Goal: Check status

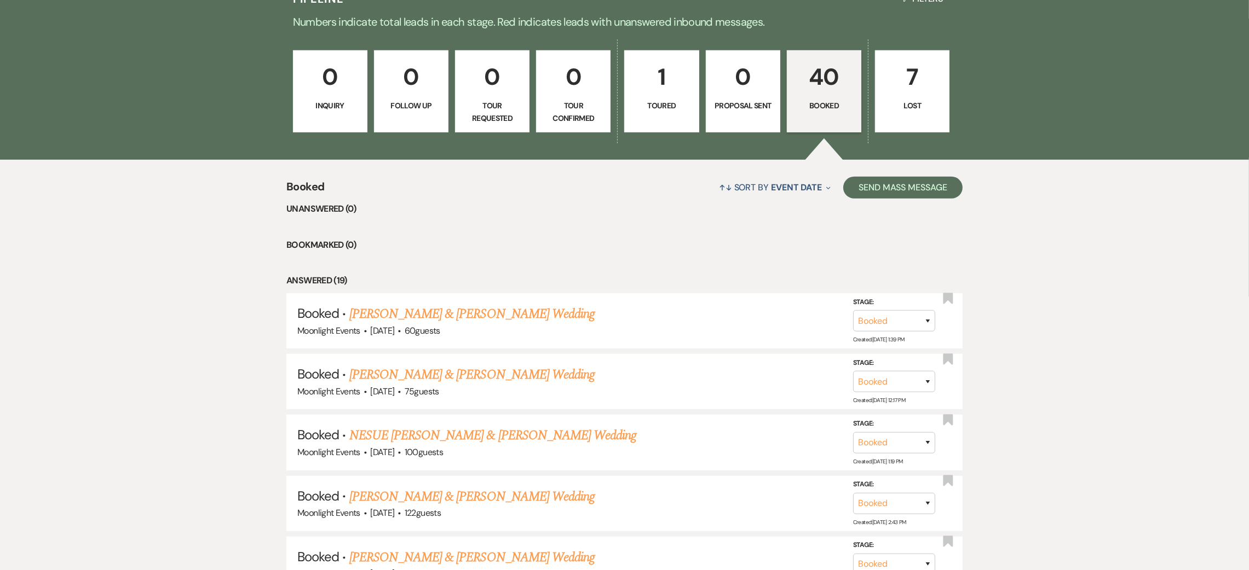
scroll to position [985, 0]
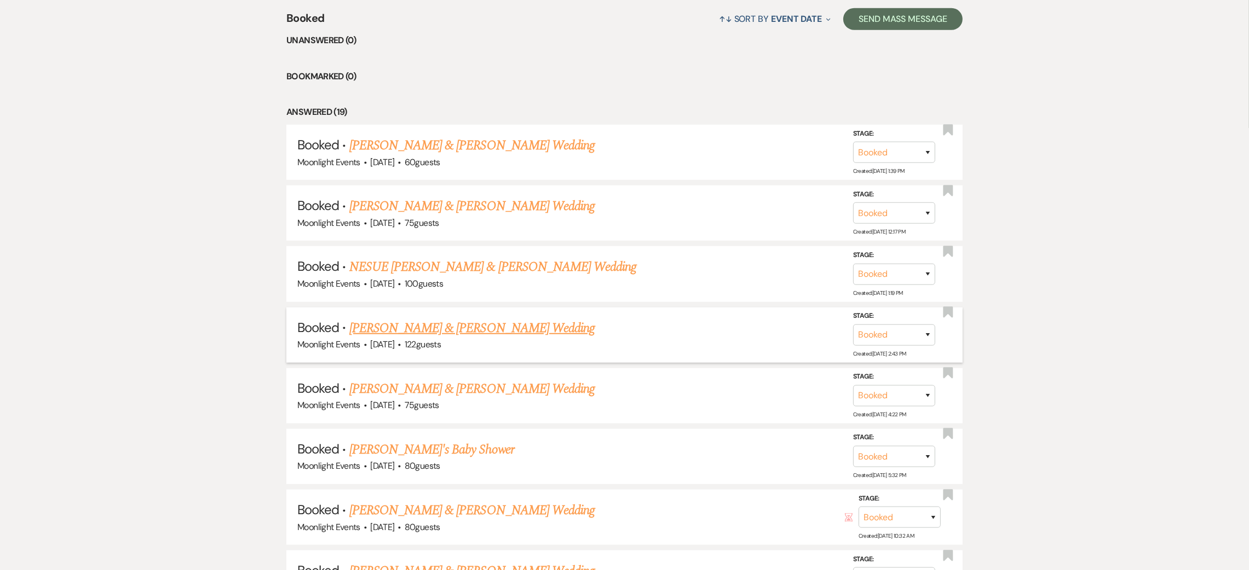
click at [408, 326] on link "[PERSON_NAME] & [PERSON_NAME] Wedding" at bounding box center [471, 329] width 245 height 20
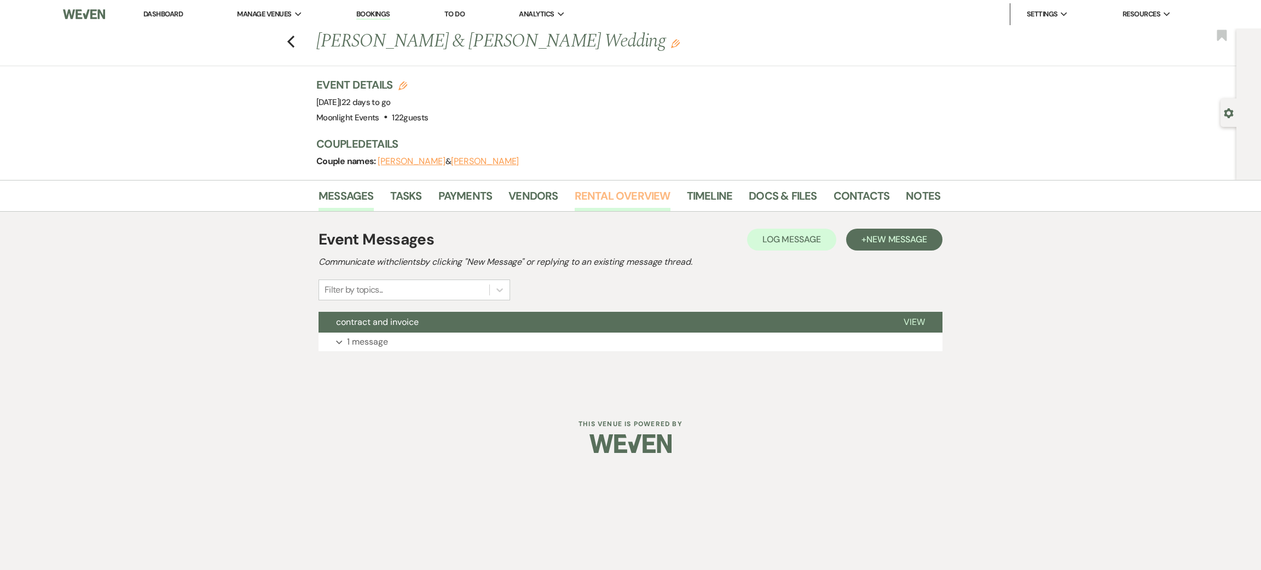
click at [645, 199] on link "Rental Overview" at bounding box center [623, 199] width 96 height 24
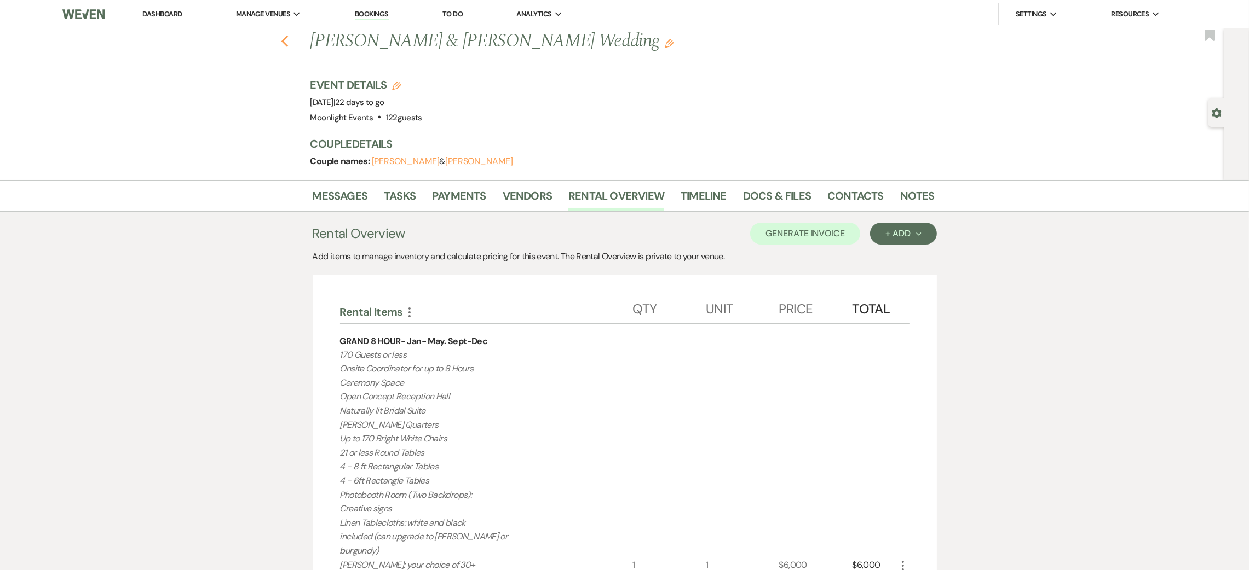
click at [289, 41] on icon "Previous" at bounding box center [285, 41] width 8 height 13
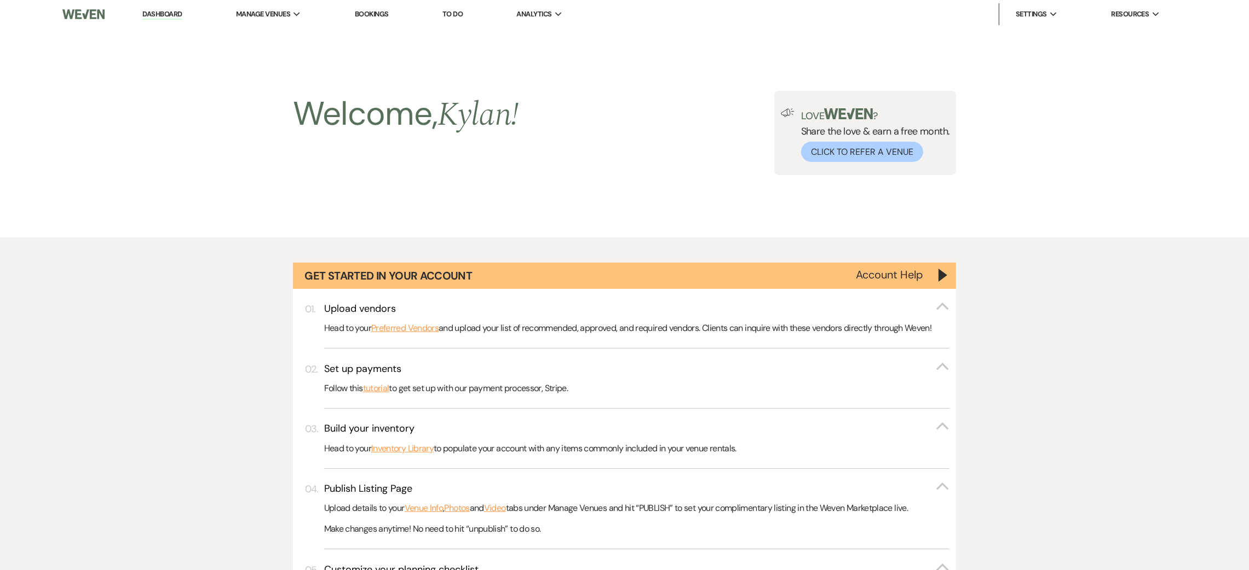
scroll to position [985, 0]
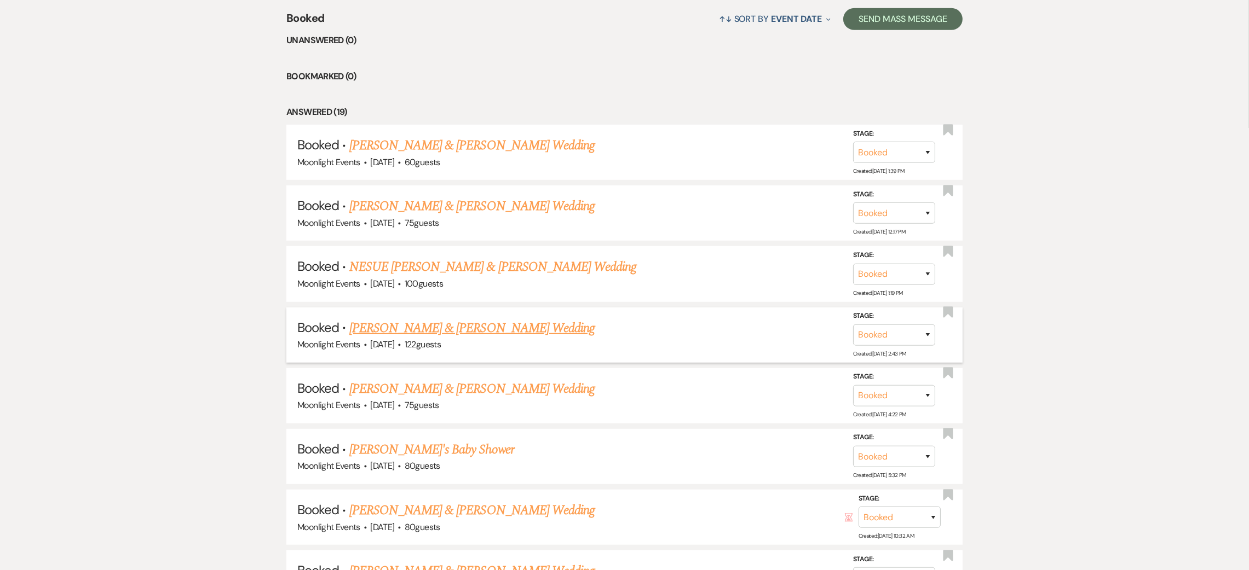
click at [452, 323] on link "[PERSON_NAME] & [PERSON_NAME] Wedding" at bounding box center [471, 329] width 245 height 20
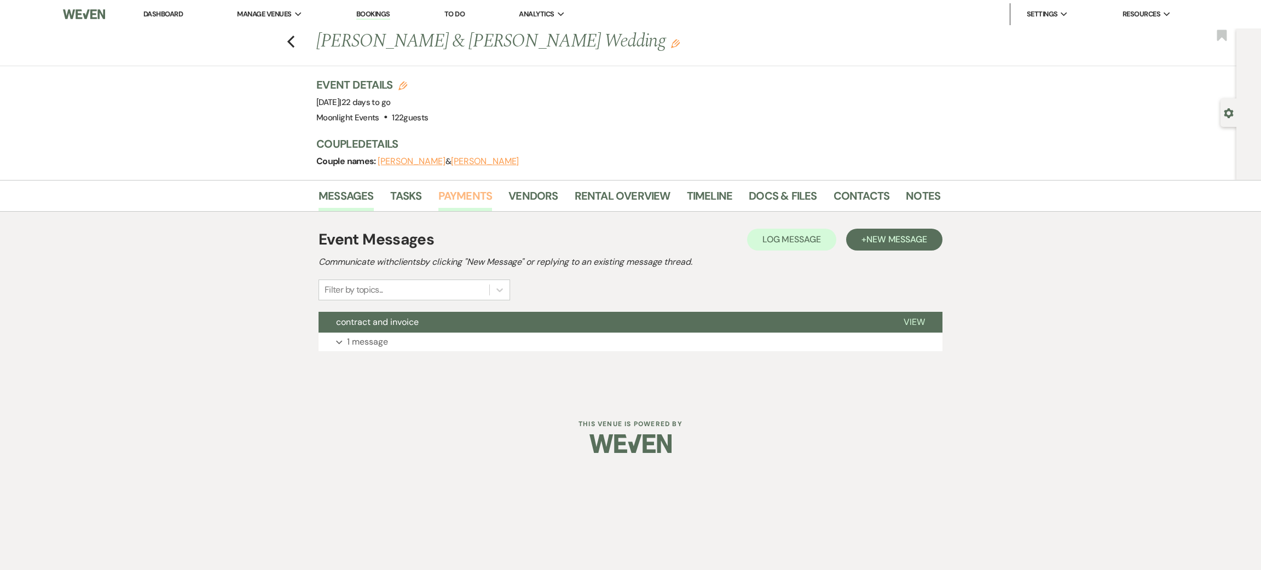
click at [455, 197] on link "Payments" at bounding box center [465, 199] width 54 height 24
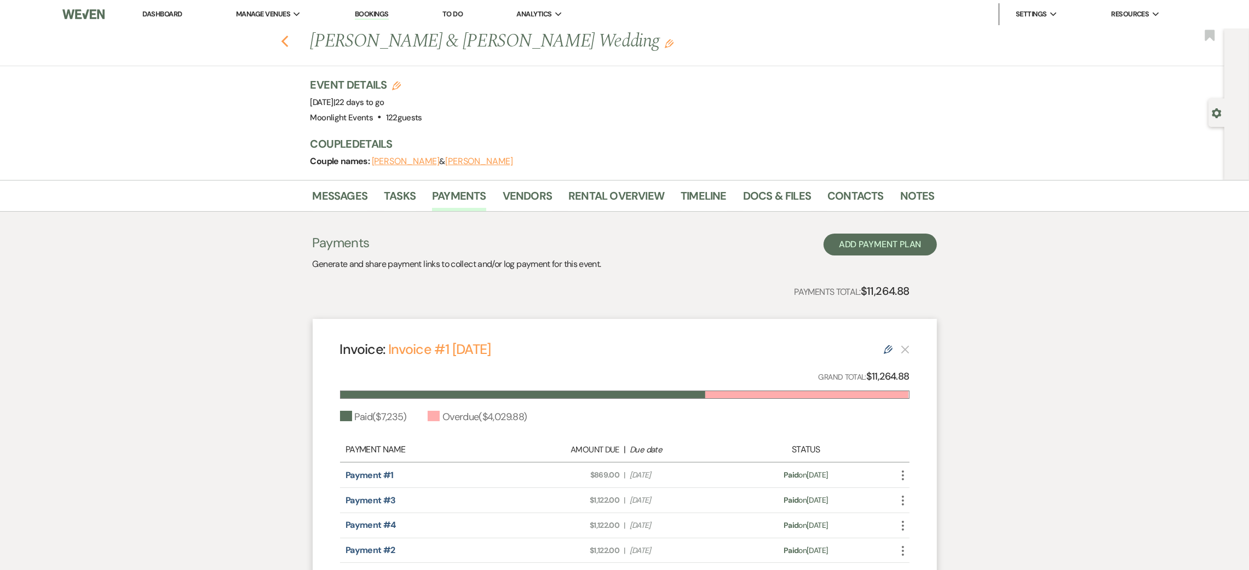
click at [289, 42] on icon "Previous" at bounding box center [285, 41] width 8 height 13
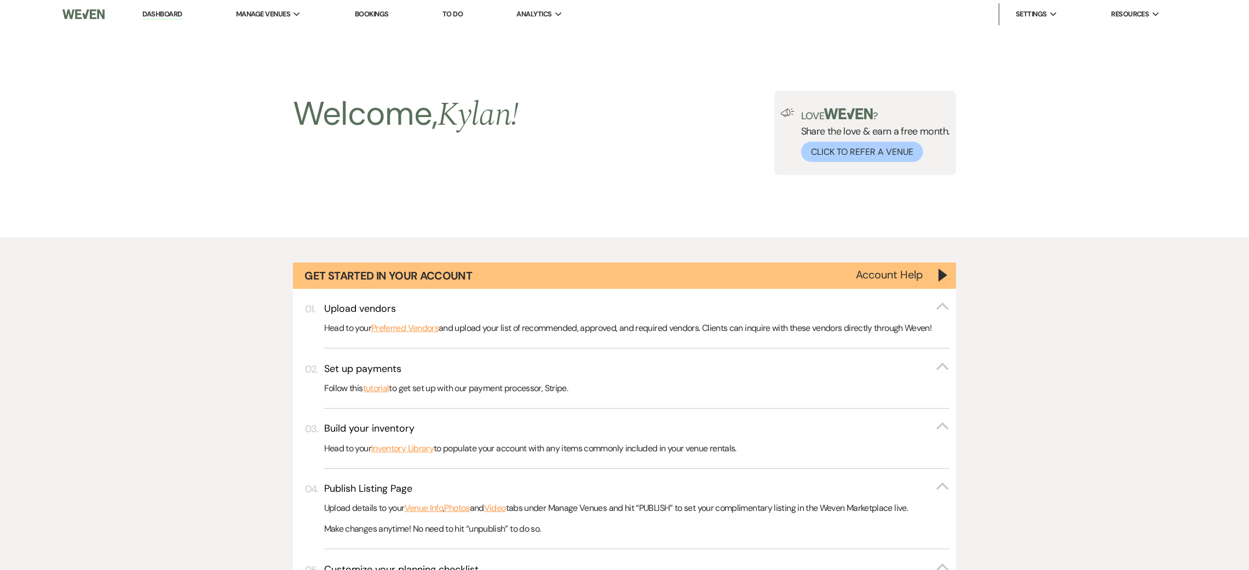
scroll to position [985, 0]
